Goal: Task Accomplishment & Management: Use online tool/utility

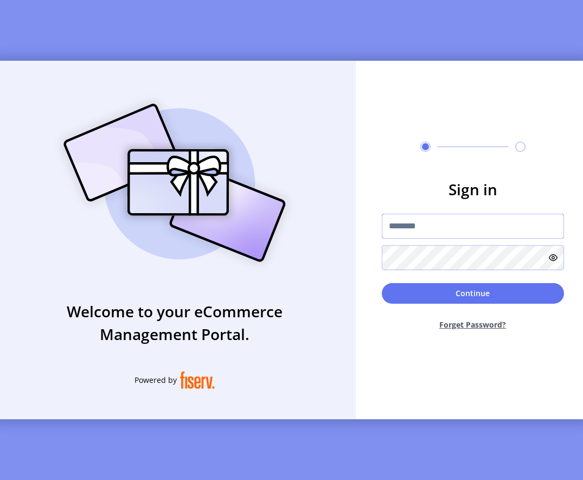
type input "**********"
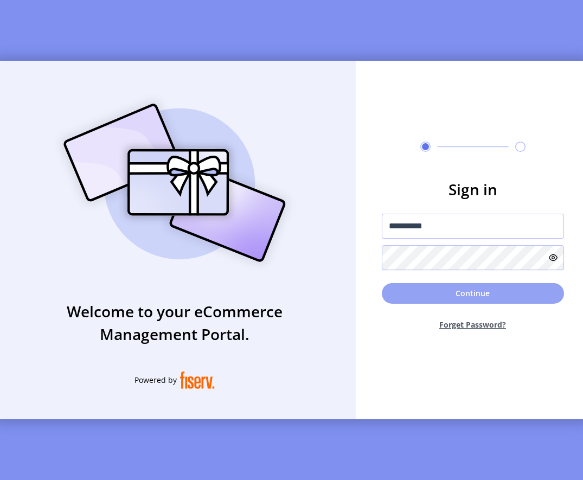
click at [478, 291] on button "Continue" at bounding box center [473, 293] width 182 height 21
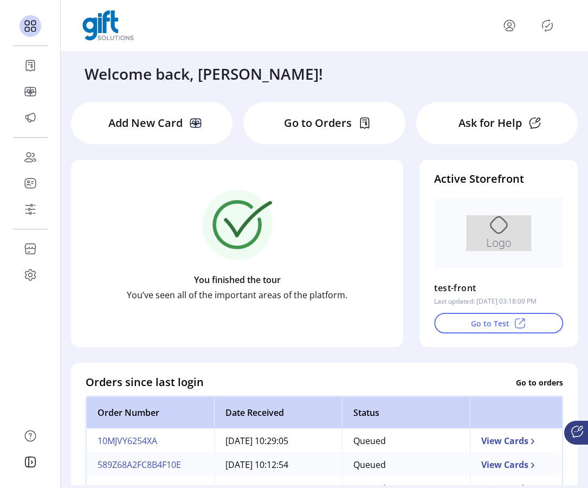
click at [545, 27] on icon "Publisher Panel" at bounding box center [547, 25] width 17 height 17
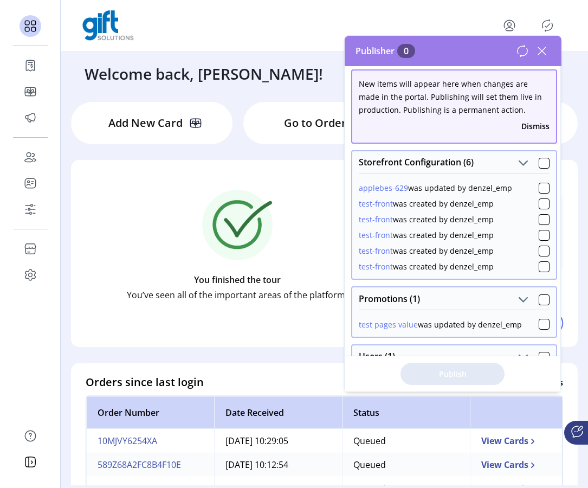
scroll to position [8, 0]
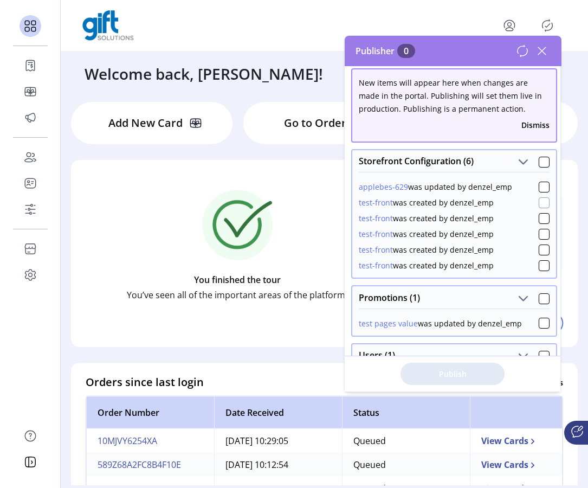
click at [540, 202] on div at bounding box center [544, 202] width 11 height 11
click at [445, 376] on span "Publish 1 Items" at bounding box center [453, 373] width 76 height 11
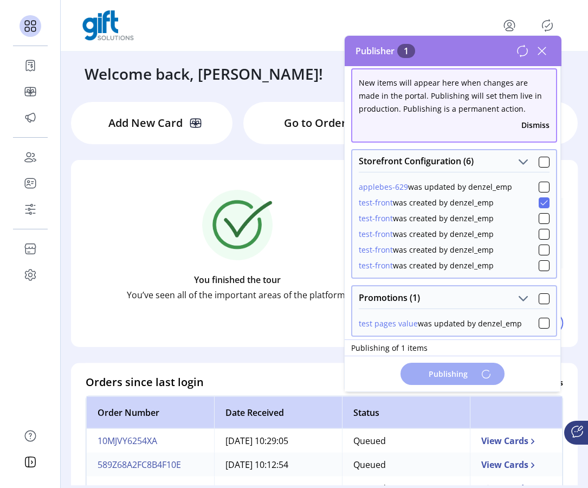
scroll to position [0, 0]
